Goal: Information Seeking & Learning: Learn about a topic

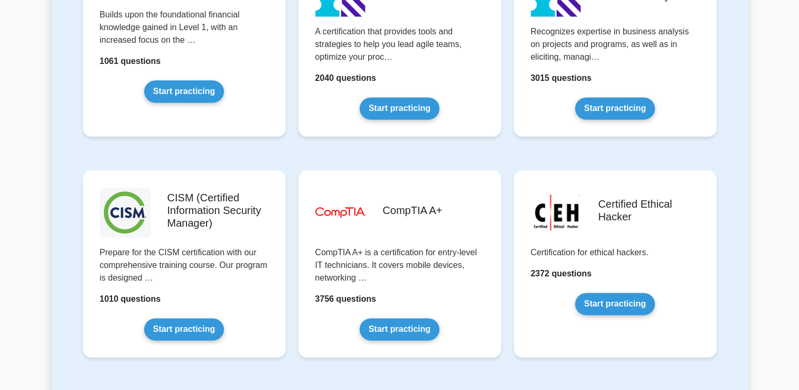
scroll to position [1403, 0]
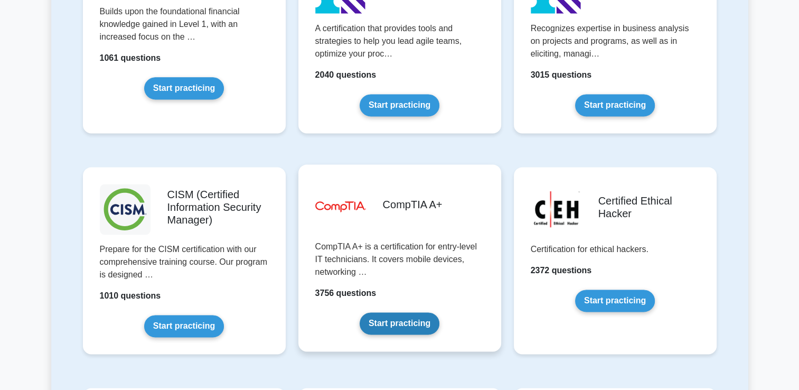
click at [403, 320] on link "Start practicing" at bounding box center [400, 323] width 80 height 22
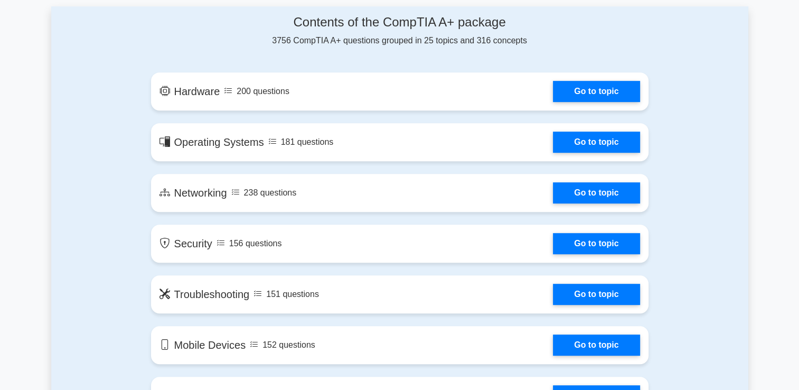
scroll to position [562, 0]
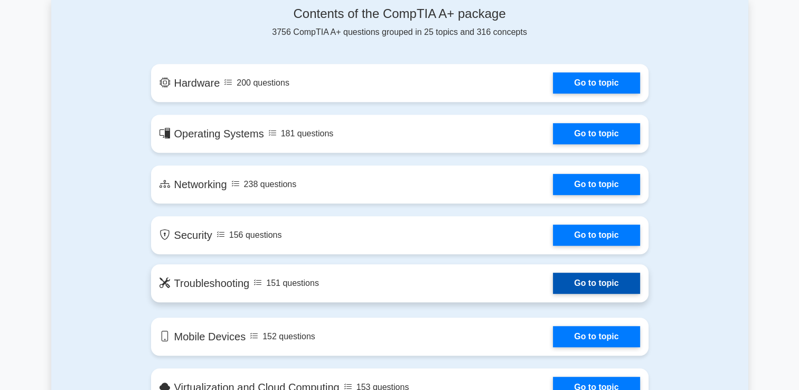
click at [580, 288] on link "Go to topic" at bounding box center [596, 282] width 87 height 21
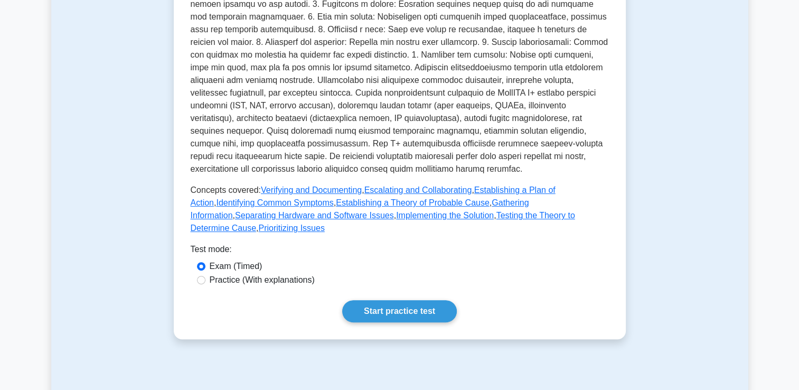
scroll to position [304, 0]
click at [417, 299] on link "Start practice test" at bounding box center [399, 310] width 115 height 22
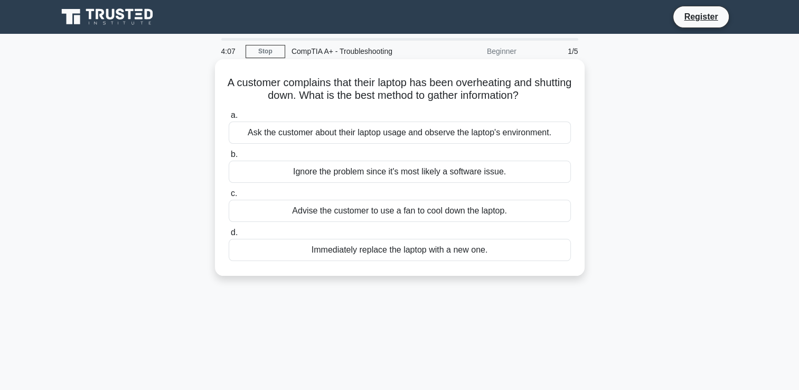
click at [250, 136] on div "Ask the customer about their laptop usage and observe the laptop's environment." at bounding box center [400, 132] width 342 height 22
click at [229, 119] on input "a. Ask the customer about their laptop usage and observe the laptop's environme…" at bounding box center [229, 115] width 0 height 7
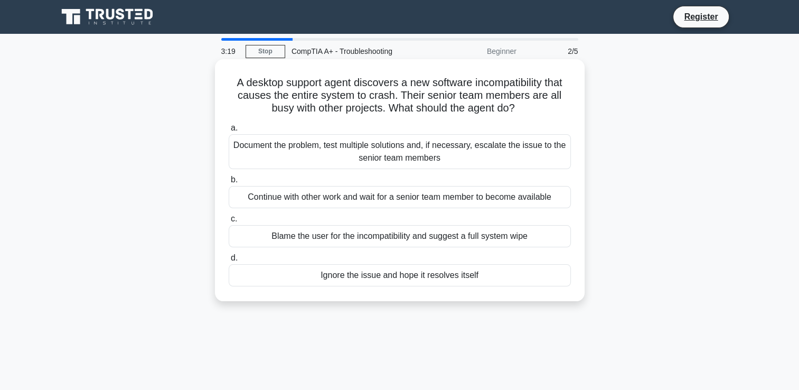
click at [347, 147] on div "Document the problem, test multiple solutions and, if necessary, escalate the i…" at bounding box center [400, 151] width 342 height 35
click at [229, 131] on input "a. Document the problem, test multiple solutions and, if necessary, escalate th…" at bounding box center [229, 128] width 0 height 7
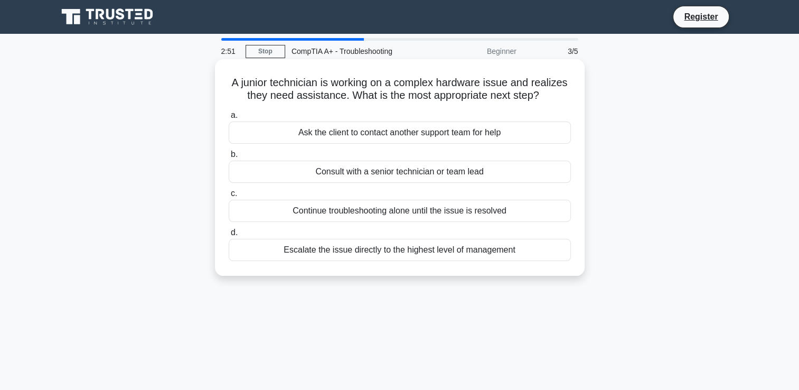
click at [354, 173] on div "Consult with a senior technician or team lead" at bounding box center [400, 172] width 342 height 22
click at [229, 158] on input "b. Consult with a senior technician or team lead" at bounding box center [229, 154] width 0 height 7
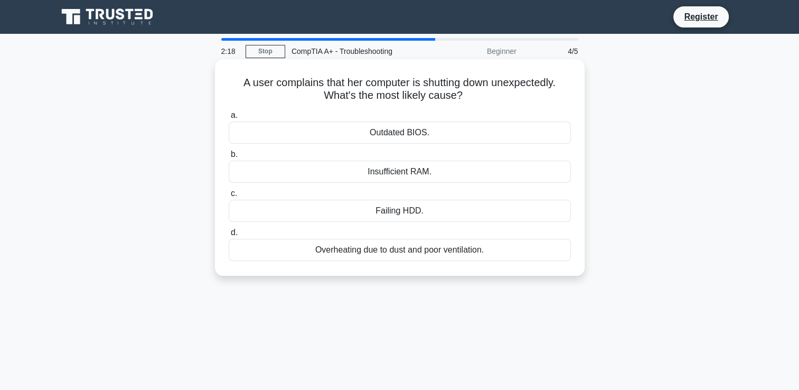
click at [374, 250] on div "Overheating due to dust and poor ventilation." at bounding box center [400, 250] width 342 height 22
click at [229, 236] on input "d. Overheating due to dust and poor ventilation." at bounding box center [229, 232] width 0 height 7
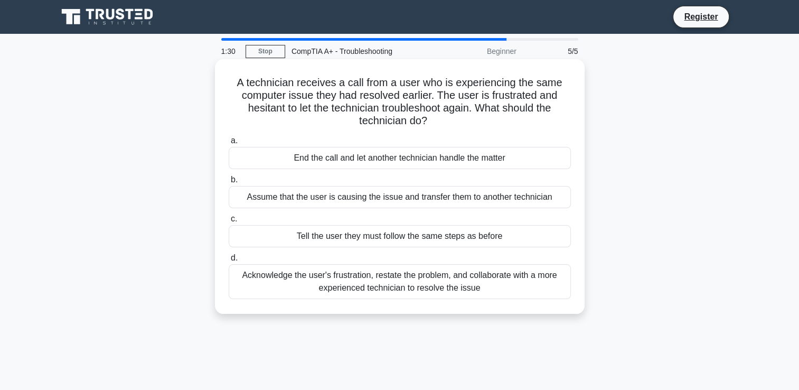
click at [314, 286] on div "Acknowledge the user's frustration, restate the problem, and collaborate with a…" at bounding box center [400, 281] width 342 height 35
click at [229, 261] on input "d. Acknowledge the user's frustration, restate the problem, and collaborate wit…" at bounding box center [229, 257] width 0 height 7
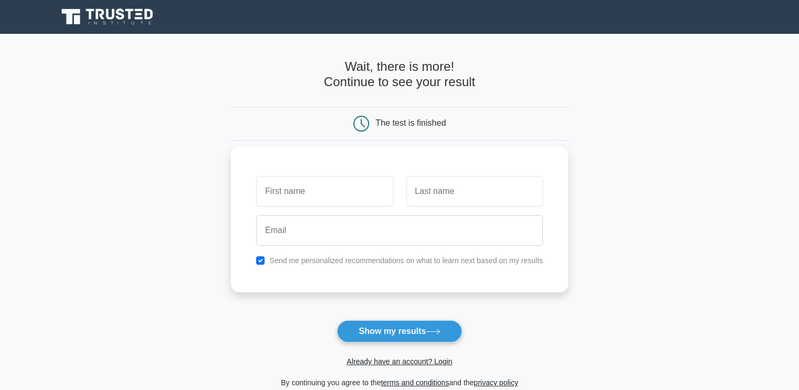
click at [305, 196] on input "text" at bounding box center [324, 191] width 137 height 31
type input "mero"
click at [428, 192] on input "text" at bounding box center [474, 191] width 137 height 31
type input "rabra"
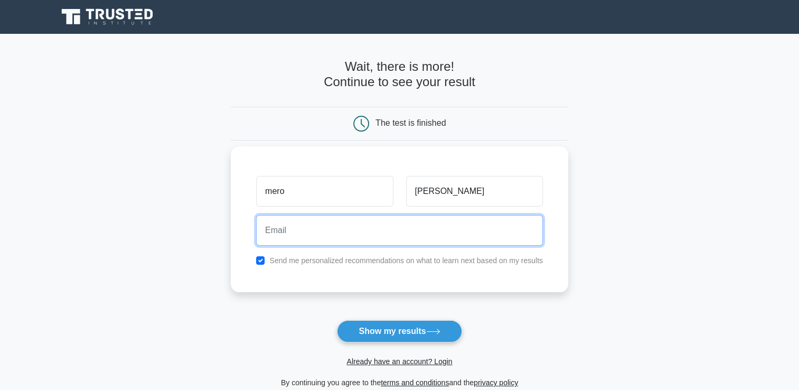
click at [399, 226] on input "email" at bounding box center [399, 230] width 287 height 31
type input "nowa.spam@gmail.com"
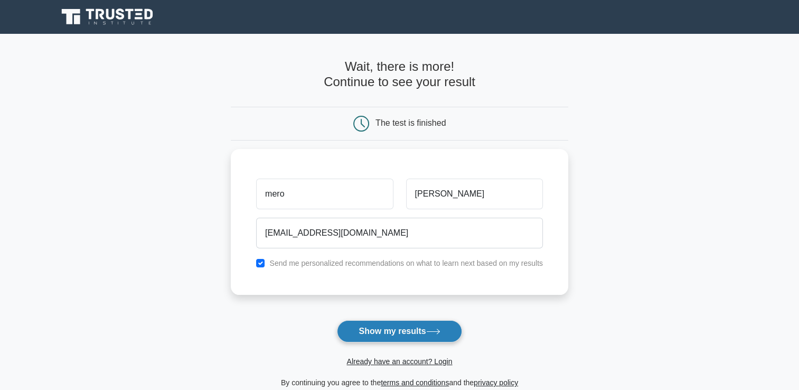
click at [383, 333] on button "Show my results" at bounding box center [399, 331] width 125 height 22
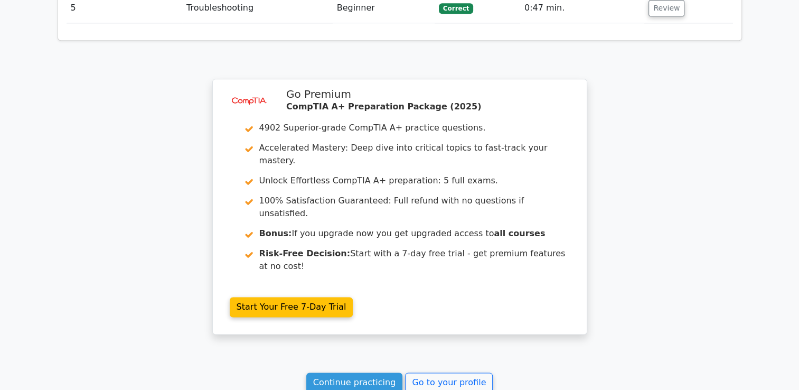
scroll to position [1309, 0]
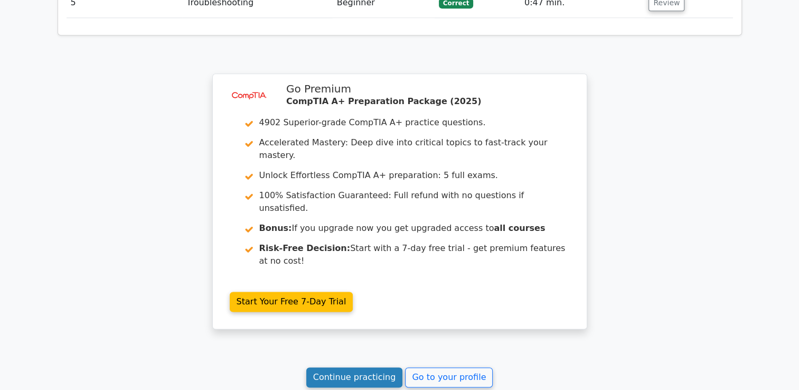
click at [365, 367] on link "Continue practicing" at bounding box center [354, 377] width 97 height 20
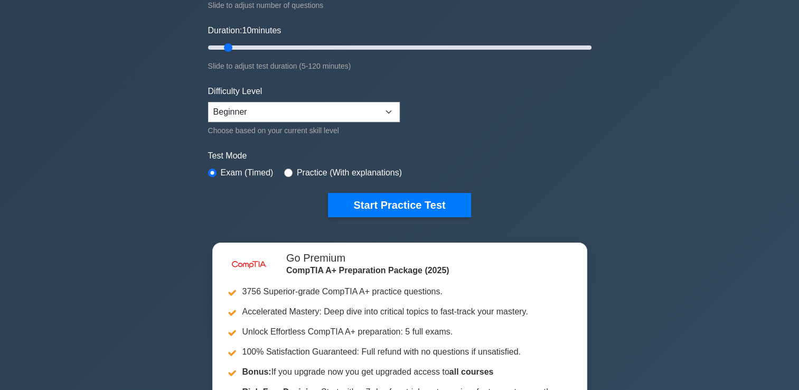
scroll to position [181, 0]
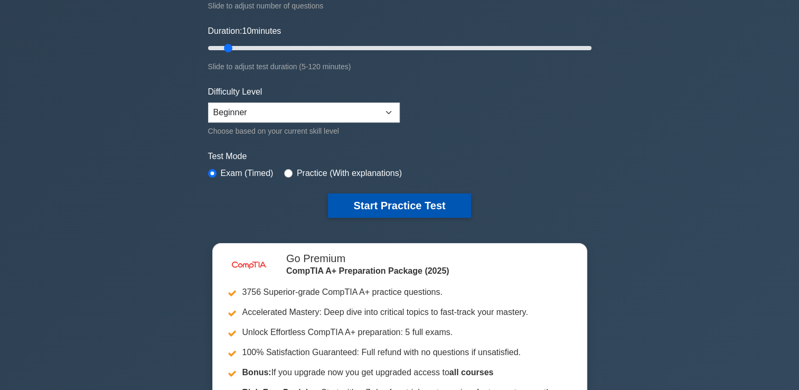
click at [367, 204] on button "Start Practice Test" at bounding box center [399, 205] width 143 height 24
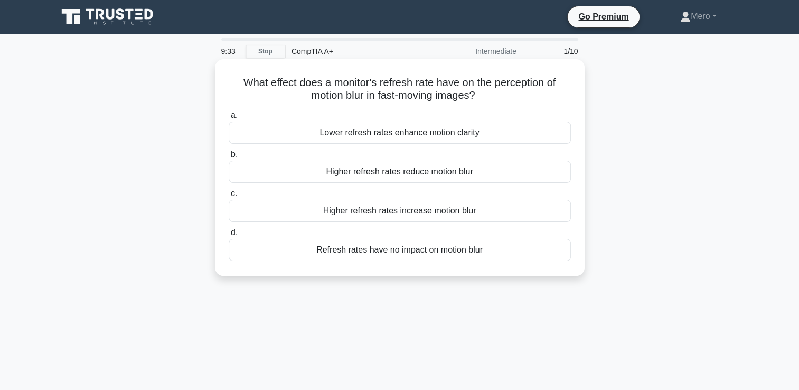
click at [303, 134] on div "Lower refresh rates enhance motion clarity" at bounding box center [400, 132] width 342 height 22
click at [229, 119] on input "a. Lower refresh rates enhance motion clarity" at bounding box center [229, 115] width 0 height 7
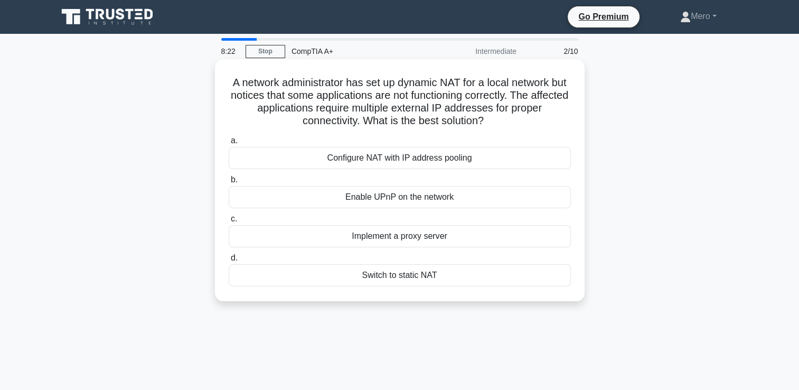
click at [402, 277] on div "Switch to static NAT" at bounding box center [400, 275] width 342 height 22
click at [229, 261] on input "d. Switch to static NAT" at bounding box center [229, 257] width 0 height 7
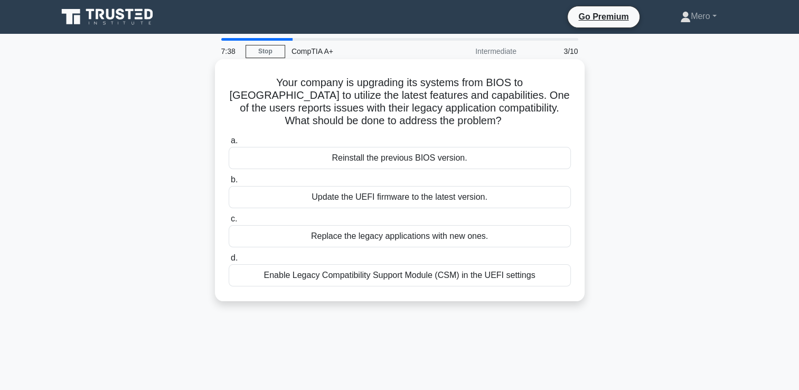
click at [359, 278] on div "Enable Legacy Compatibility Support Module (CSM) in the UEFI settings" at bounding box center [400, 275] width 342 height 22
click at [229, 261] on input "d. Enable Legacy Compatibility Support Module (CSM) in the UEFI settings" at bounding box center [229, 257] width 0 height 7
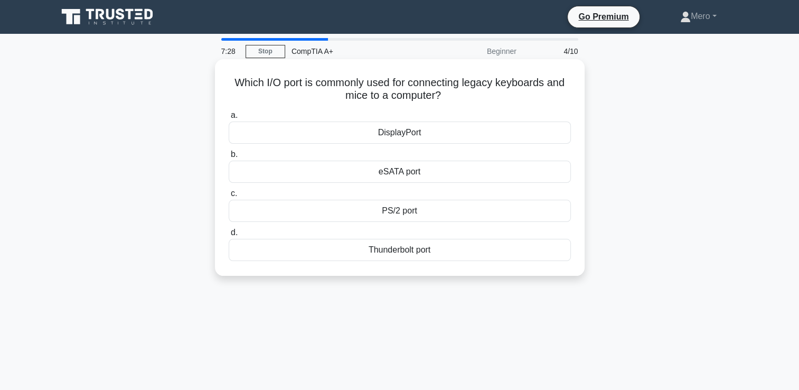
click at [388, 205] on div "PS/2 port" at bounding box center [400, 211] width 342 height 22
click at [229, 197] on input "c. PS/2 port" at bounding box center [229, 193] width 0 height 7
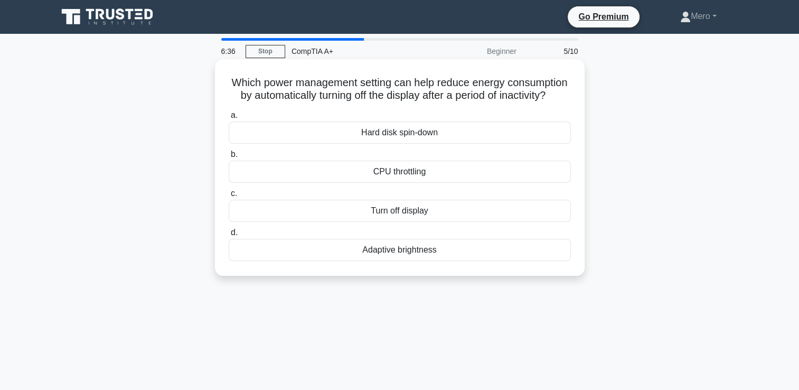
click at [365, 261] on div "Adaptive brightness" at bounding box center [400, 250] width 342 height 22
click at [229, 236] on input "d. Adaptive brightness" at bounding box center [229, 232] width 0 height 7
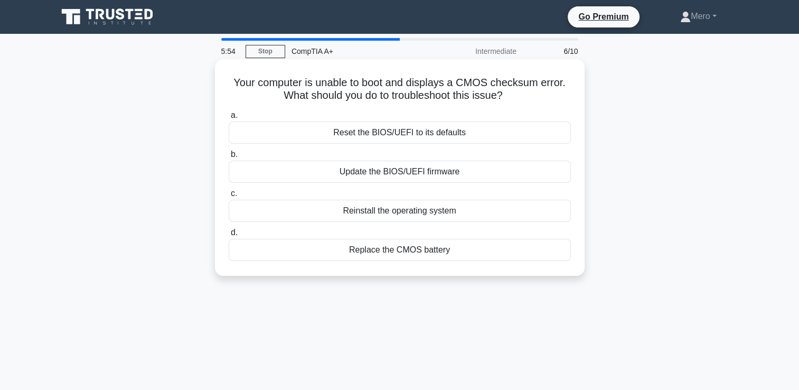
click at [357, 254] on div "Replace the CMOS battery" at bounding box center [400, 250] width 342 height 22
click at [229, 236] on input "d. Replace the CMOS battery" at bounding box center [229, 232] width 0 height 7
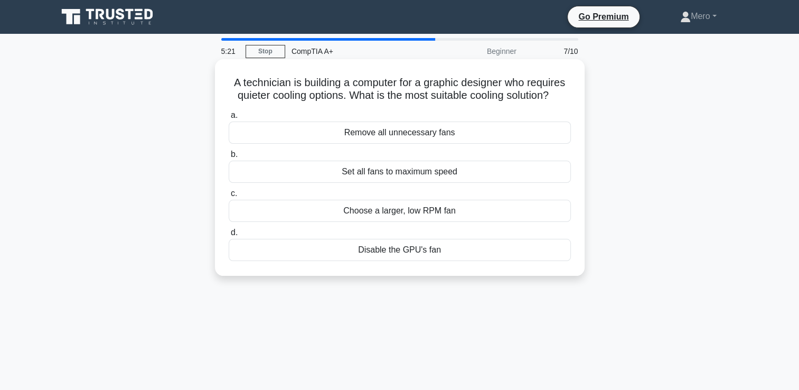
click at [358, 249] on div "Disable the GPU's fan" at bounding box center [400, 250] width 342 height 22
click at [229, 236] on input "d. Disable the GPU's fan" at bounding box center [229, 232] width 0 height 7
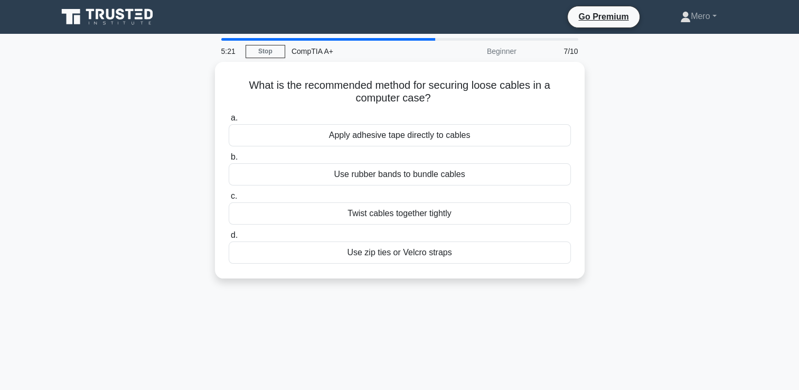
click at [358, 249] on div "Use zip ties or Velcro straps" at bounding box center [400, 252] width 342 height 22
click at [229, 239] on input "d. Use zip ties or Velcro straps" at bounding box center [229, 235] width 0 height 7
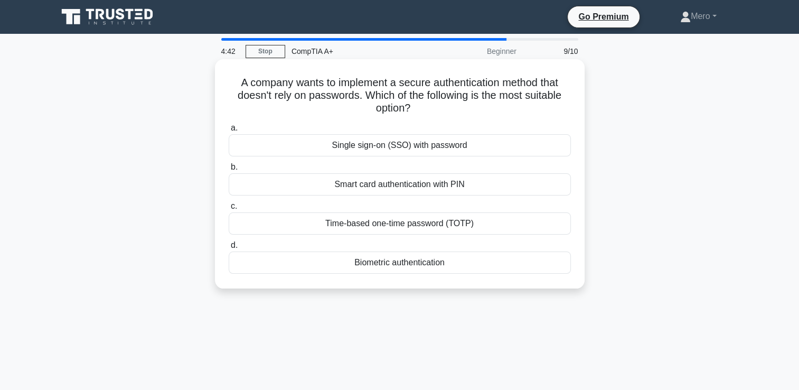
click at [342, 258] on div "Biometric authentication" at bounding box center [400, 262] width 342 height 22
click at [229, 249] on input "d. Biometric authentication" at bounding box center [229, 245] width 0 height 7
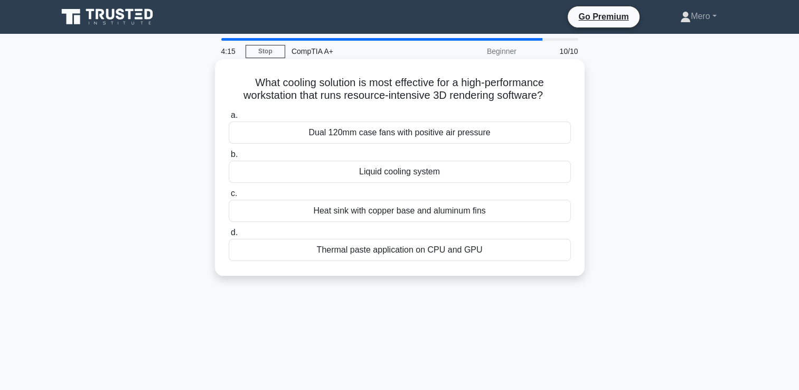
click at [339, 176] on div "Liquid cooling system" at bounding box center [400, 172] width 342 height 22
click at [229, 158] on input "b. Liquid cooling system" at bounding box center [229, 154] width 0 height 7
